Goal: Use online tool/utility: Use online tool/utility

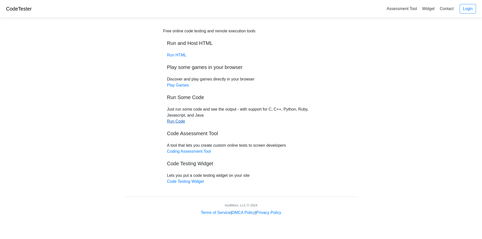
click at [176, 122] on link "Run Code" at bounding box center [176, 121] width 18 height 4
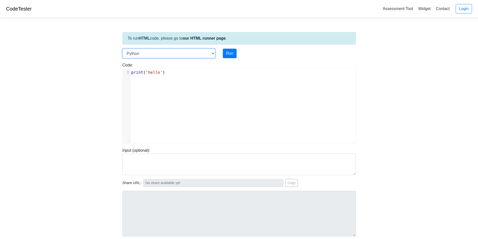
click at [212, 52] on select "C C++ Go Java Javascript Python Ruby" at bounding box center [168, 54] width 93 height 10
select select "c"
click at [122, 49] on select "C C++ Go Java Javascript Python Ruby" at bounding box center [168, 54] width 93 height 10
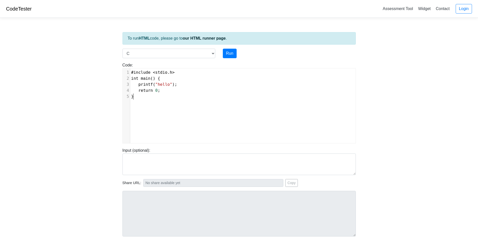
scroll to position [2, 0]
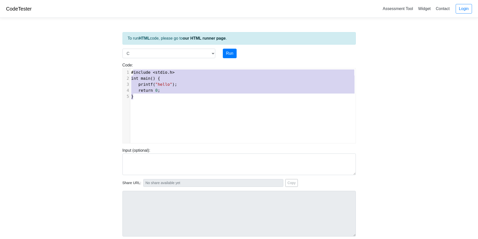
type textarea "#include <stdio.h> int main() { printf("hello"); return 0; }"
drag, startPoint x: 137, startPoint y: 98, endPoint x: 130, endPoint y: 71, distance: 27.7
click at [130, 71] on div "1 #include < stdio . h > 2 int main () { 3 printf ( "hello" ); 4 return 0 ; 5 }" at bounding box center [244, 85] width 229 height 30
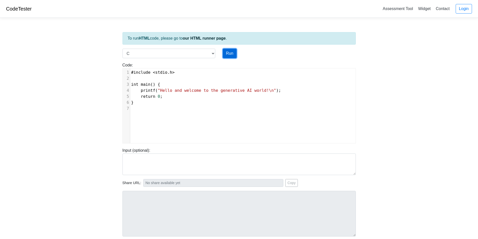
click at [228, 54] on button "Run" at bounding box center [230, 54] width 14 height 10
type input "[URL][DOMAIN_NAME]"
type textarea "Stdout: Hello and welcome to the generative AI world!"
